Goal: Information Seeking & Learning: Learn about a topic

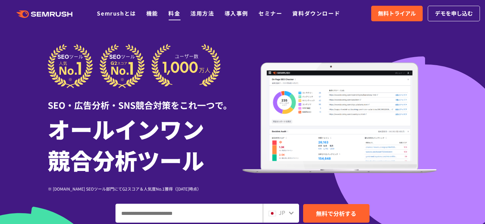
click at [170, 12] on link "料金" at bounding box center [174, 13] width 12 height 8
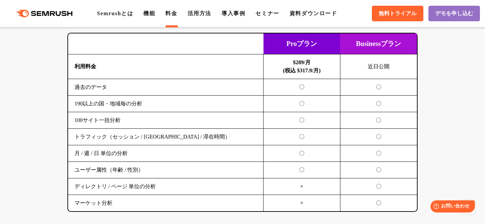
scroll to position [1187, 0]
